Goal: Answer question/provide support: Share knowledge or assist other users

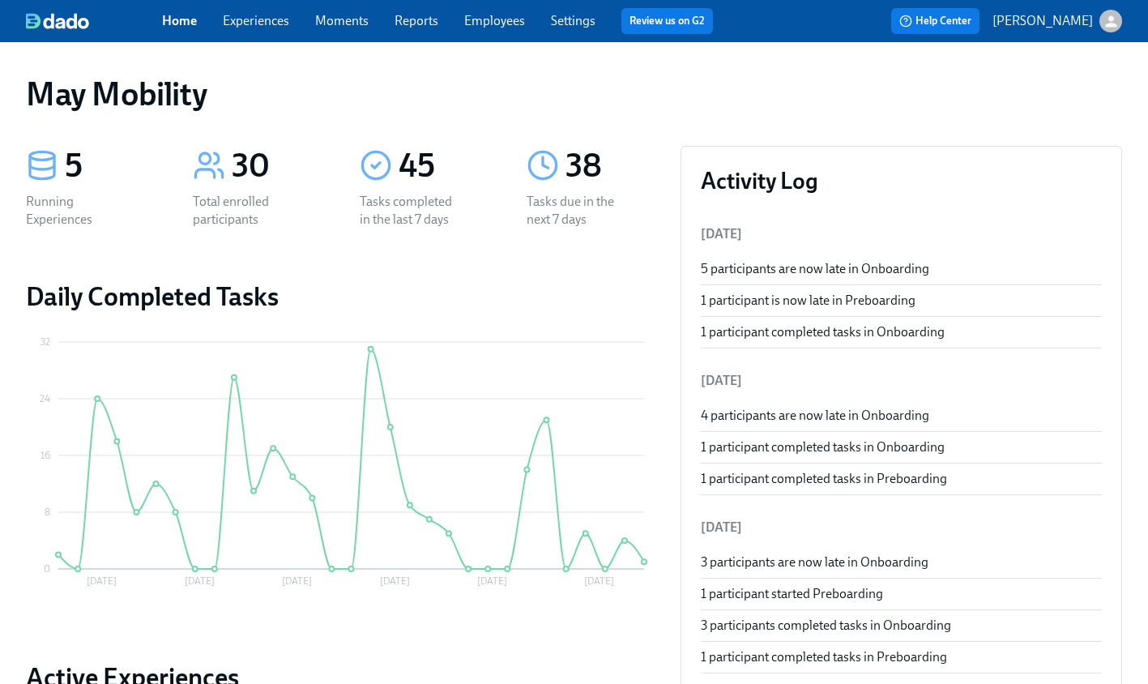
click at [254, 30] on div "Home Experiences Moments Reports Employees Settings Review us on G2" at bounding box center [444, 21] width 564 height 26
click at [254, 25] on link "Experiences" at bounding box center [256, 20] width 66 height 15
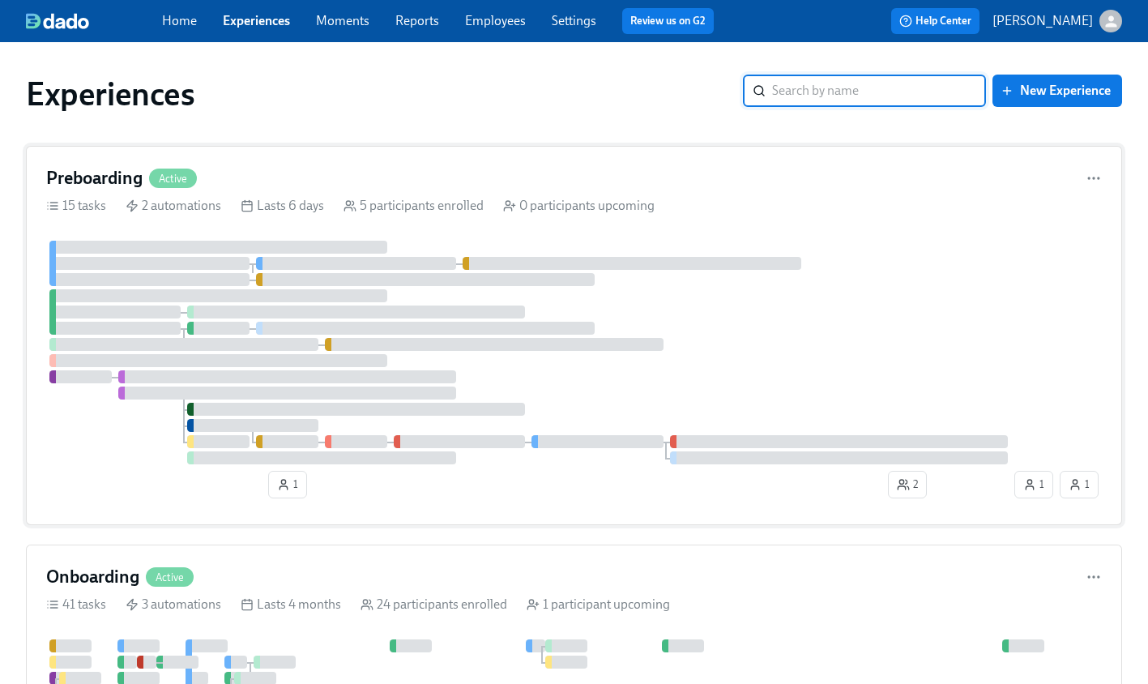
click at [117, 158] on div "Preboarding Active 15 tasks 2 automations Lasts 6 days 5 participants enrolled …" at bounding box center [574, 335] width 1096 height 379
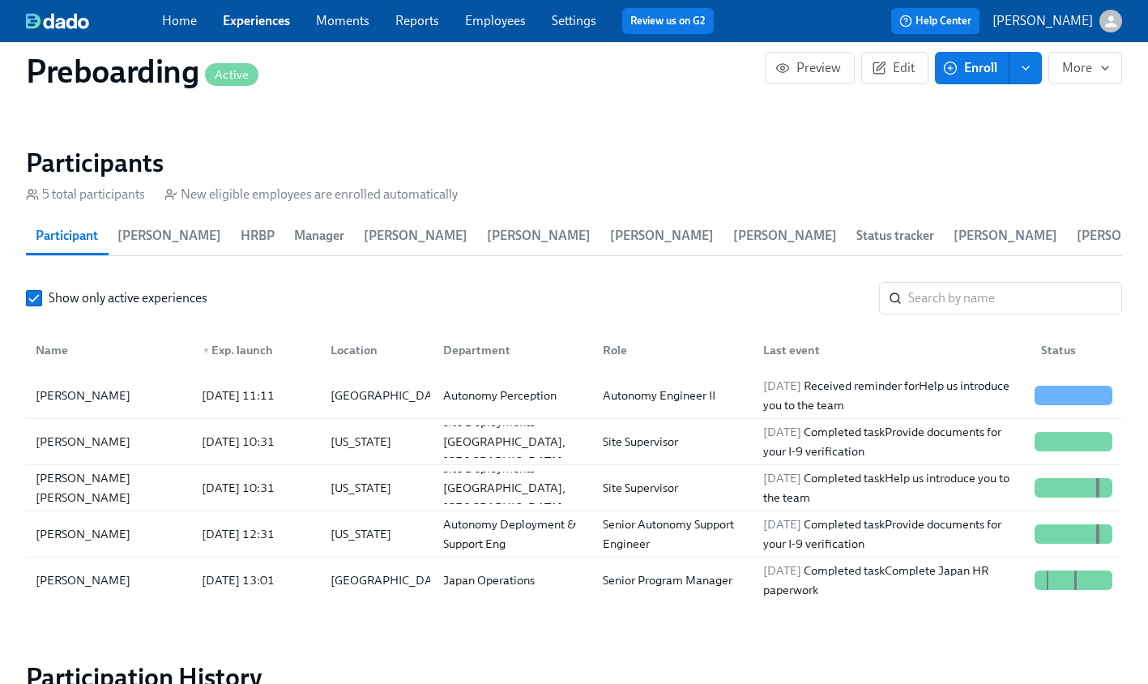
scroll to position [1599, 0]
click at [153, 485] on div "[PERSON_NAME] [PERSON_NAME]" at bounding box center [109, 487] width 160 height 32
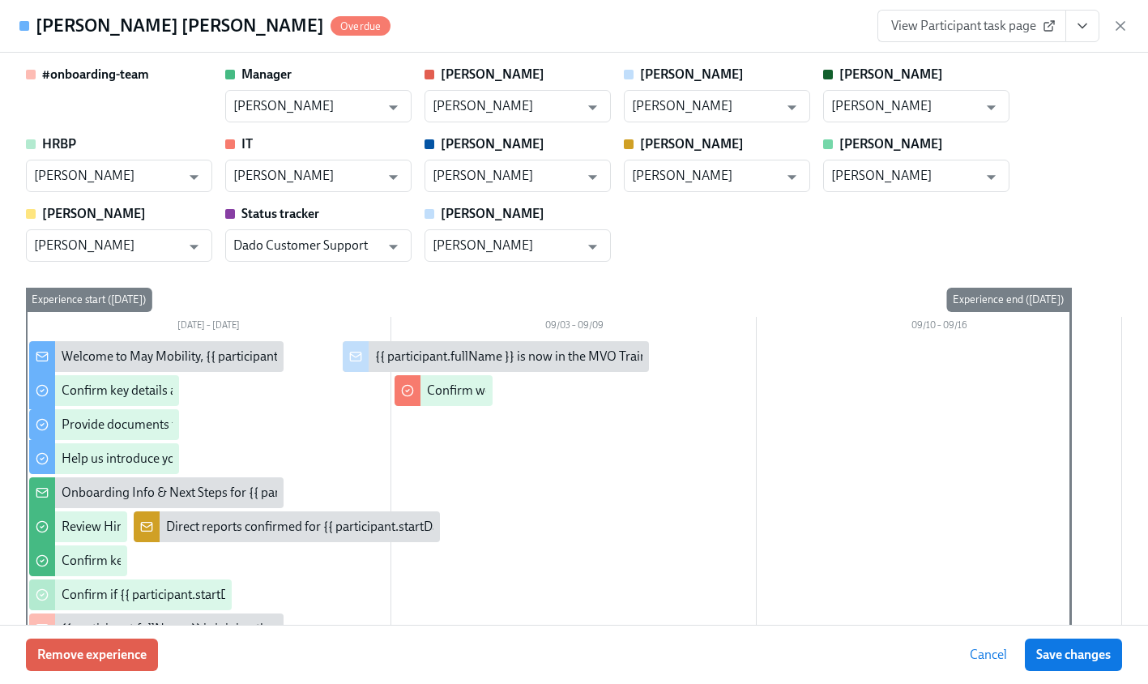
click at [1086, 29] on icon "View task page" at bounding box center [1082, 26] width 16 height 16
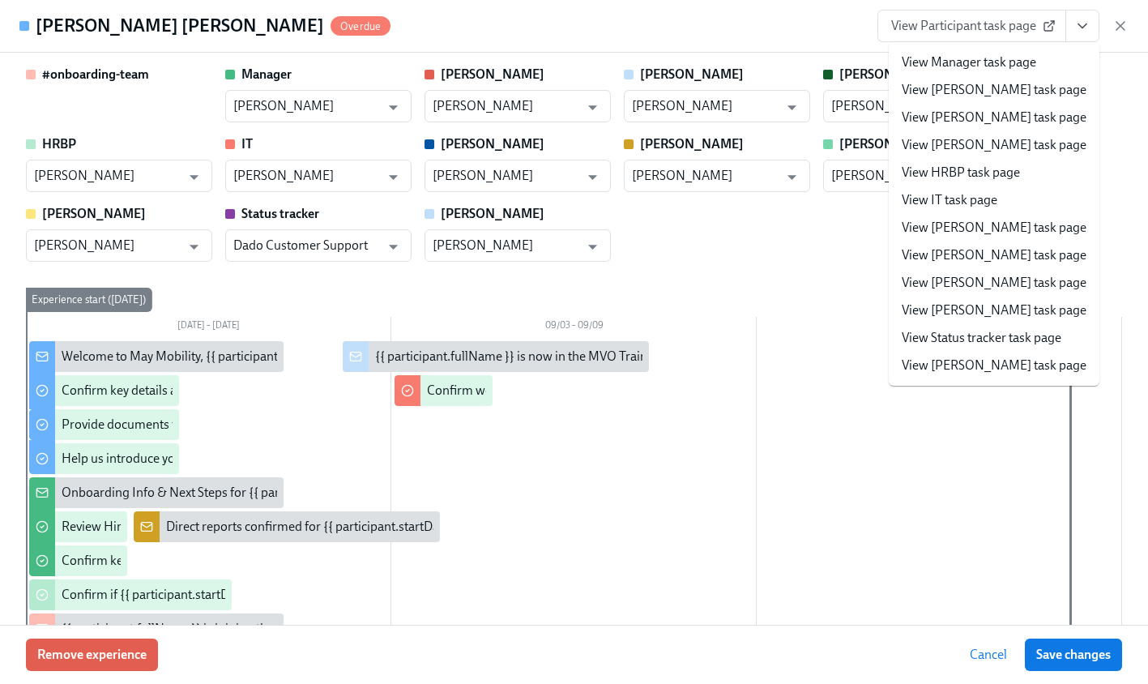
click at [945, 201] on link "View IT task page" at bounding box center [950, 200] width 96 height 18
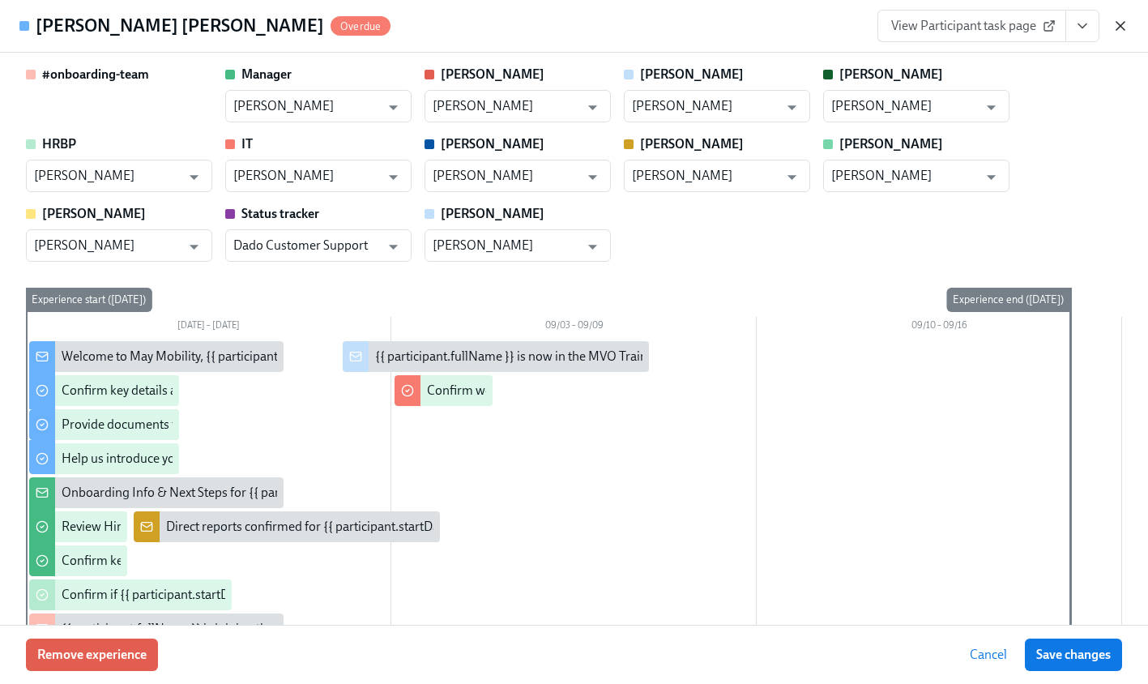
click at [1120, 33] on icon "button" at bounding box center [1120, 26] width 16 height 16
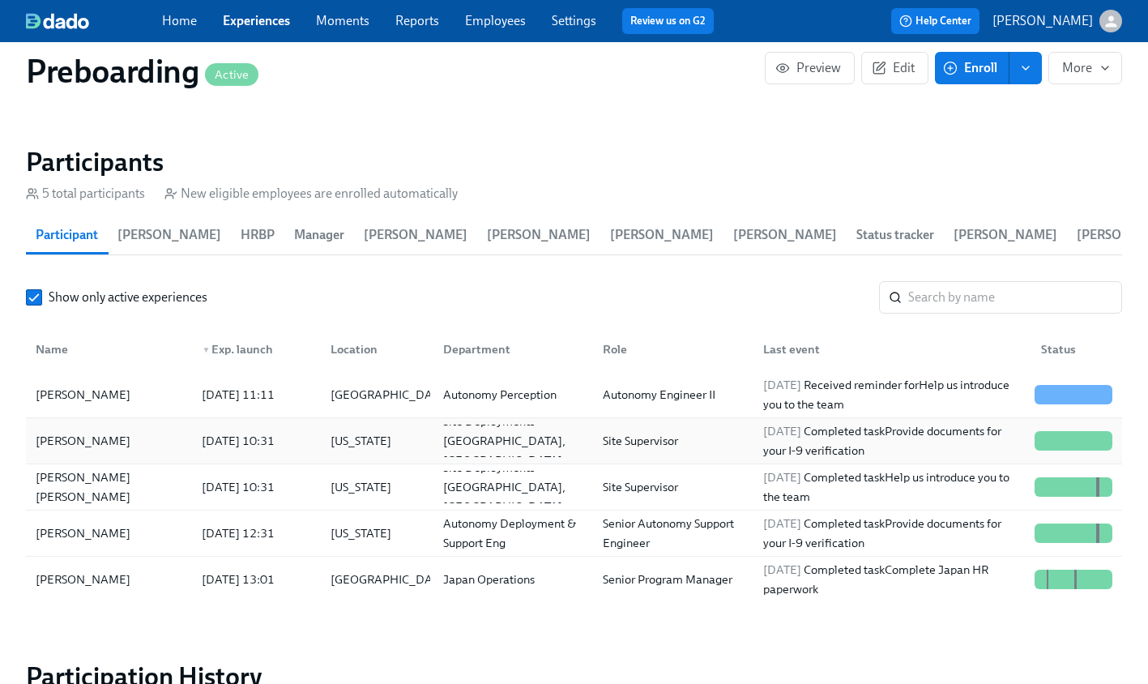
click at [156, 450] on div "[PERSON_NAME]" at bounding box center [109, 440] width 160 height 32
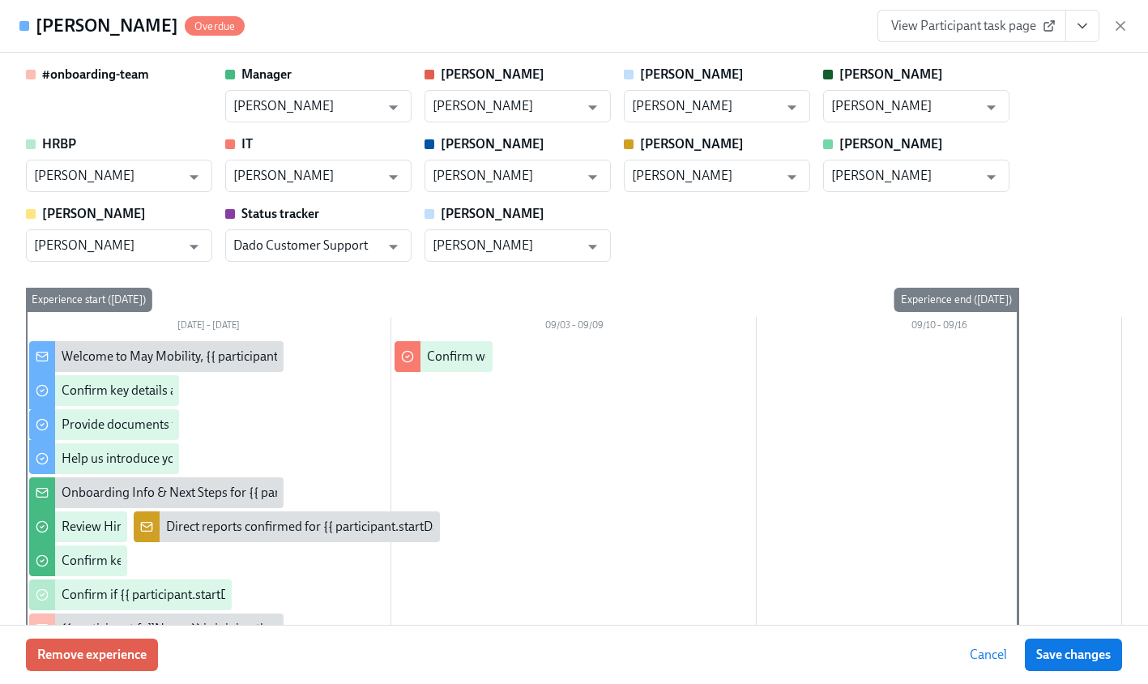
click at [1086, 28] on icon "View task page" at bounding box center [1082, 26] width 16 height 16
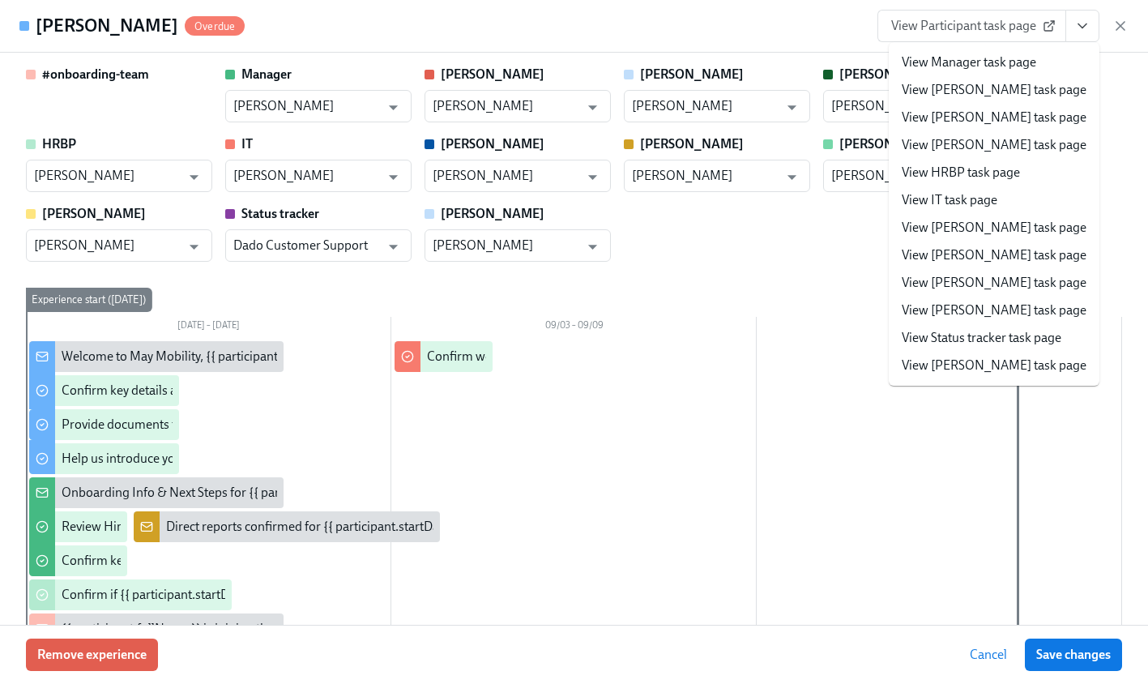
click at [973, 197] on link "View IT task page" at bounding box center [950, 200] width 96 height 18
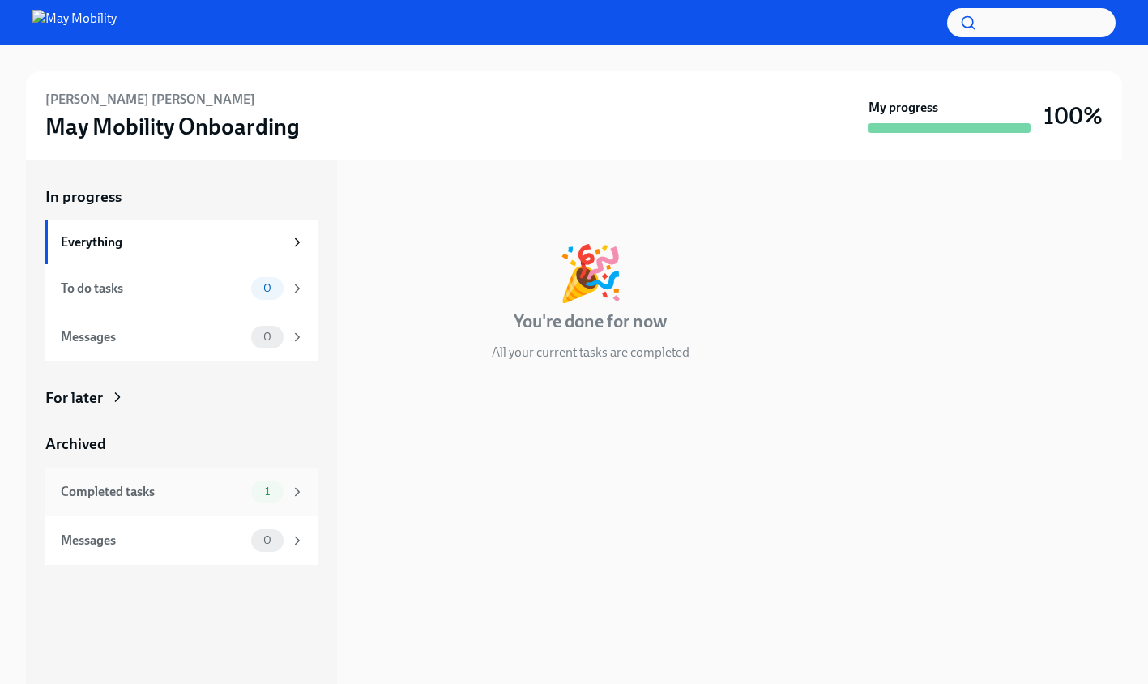
click at [220, 496] on div "Completed tasks" at bounding box center [153, 492] width 184 height 18
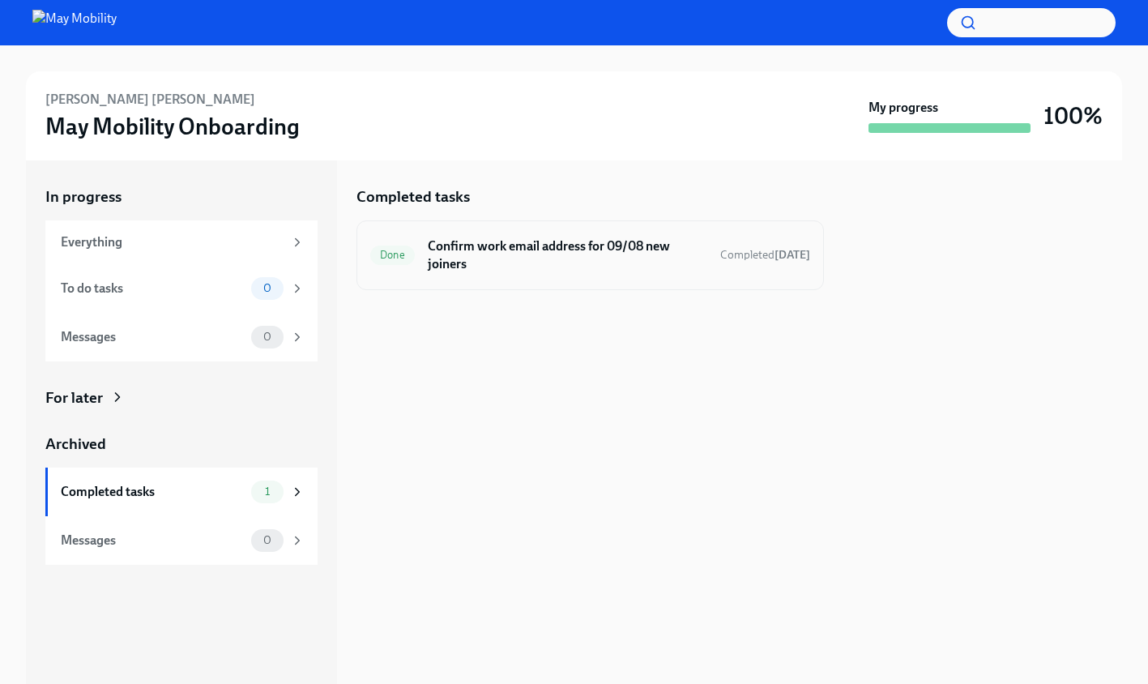
click at [624, 271] on h6 "Confirm work email address for 09/08 new joiners" at bounding box center [567, 255] width 279 height 36
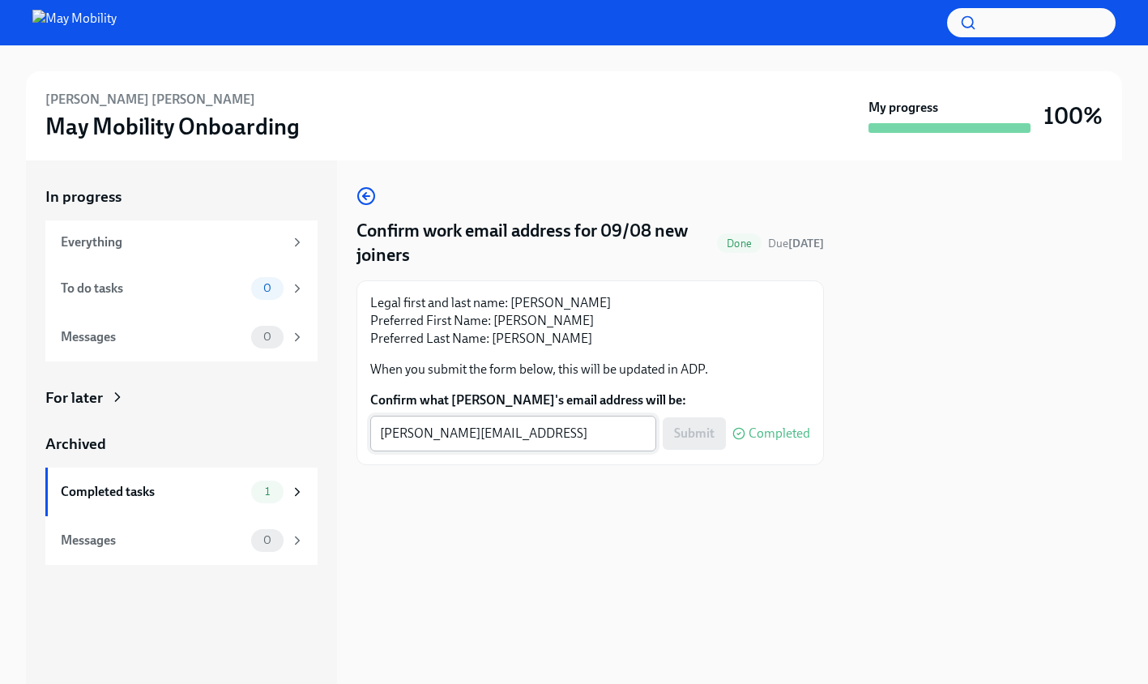
click at [616, 435] on textarea "nicole.white-chavez@maymobility.com" at bounding box center [513, 433] width 267 height 19
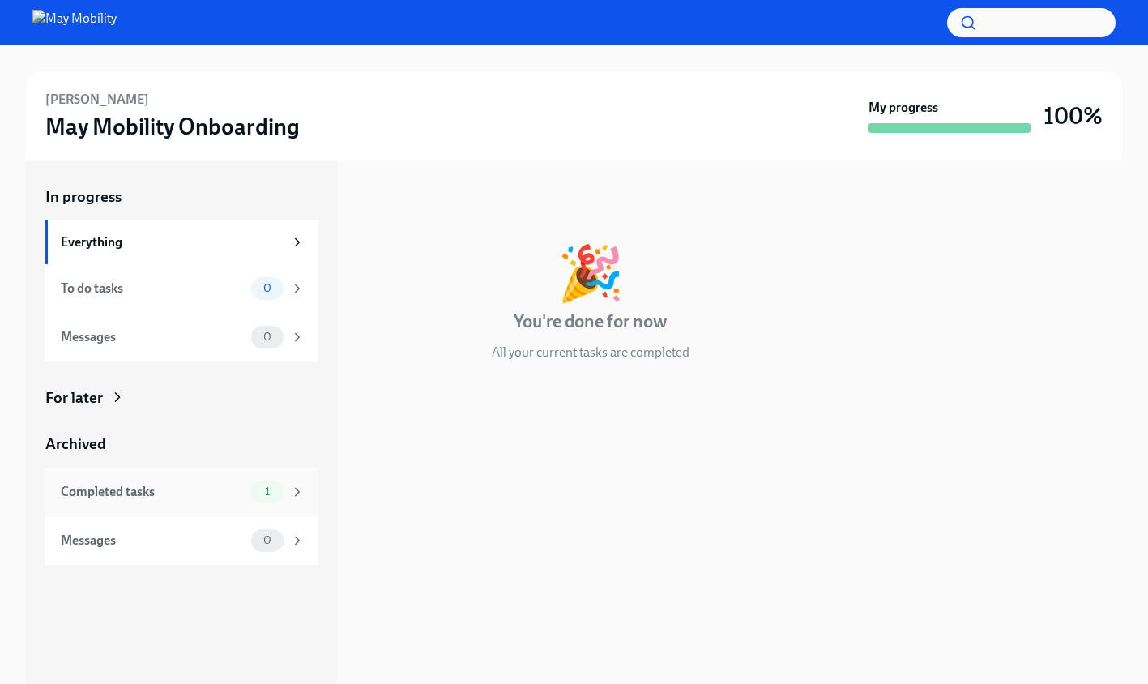
click at [203, 491] on div "Completed tasks" at bounding box center [153, 492] width 184 height 18
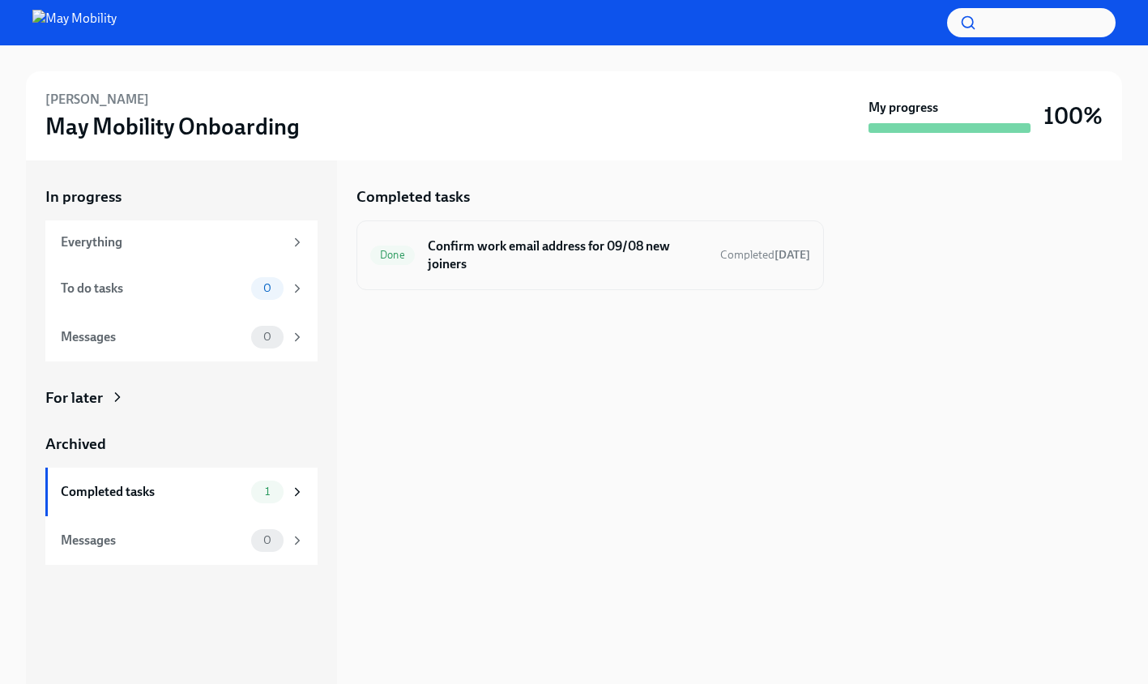
click at [643, 238] on h6 "Confirm work email address for 09/08 new joiners" at bounding box center [567, 255] width 279 height 36
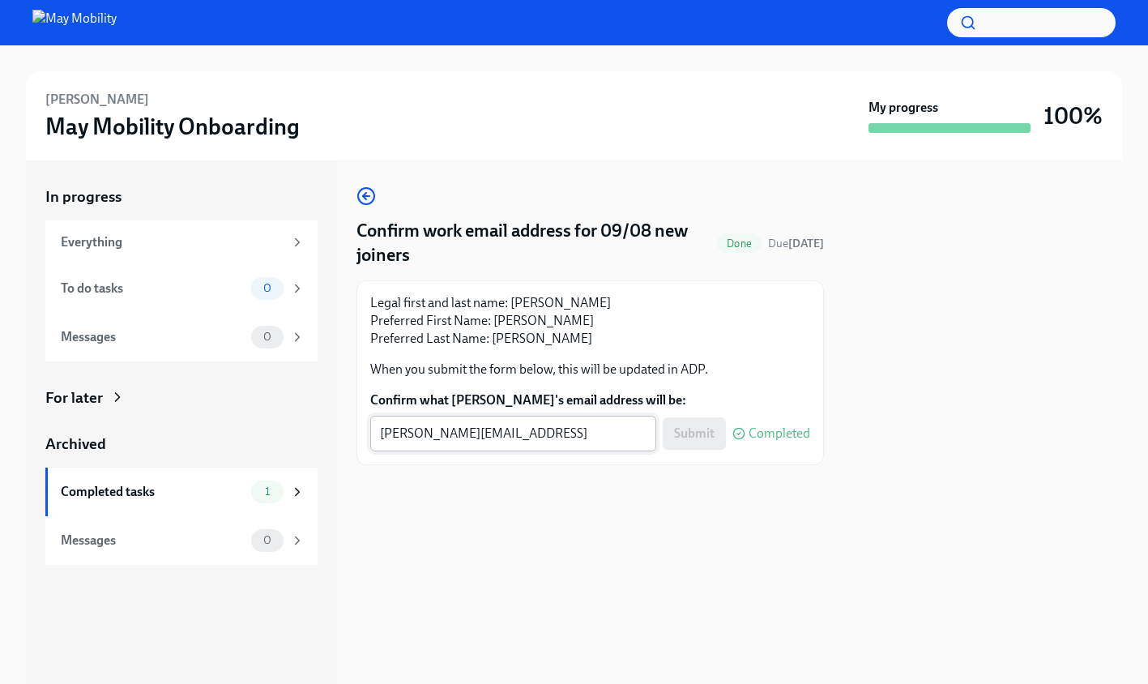
click at [554, 429] on textarea "anthony.johnson@maymobility.com" at bounding box center [513, 433] width 267 height 19
